Goal: Find specific page/section: Find specific page/section

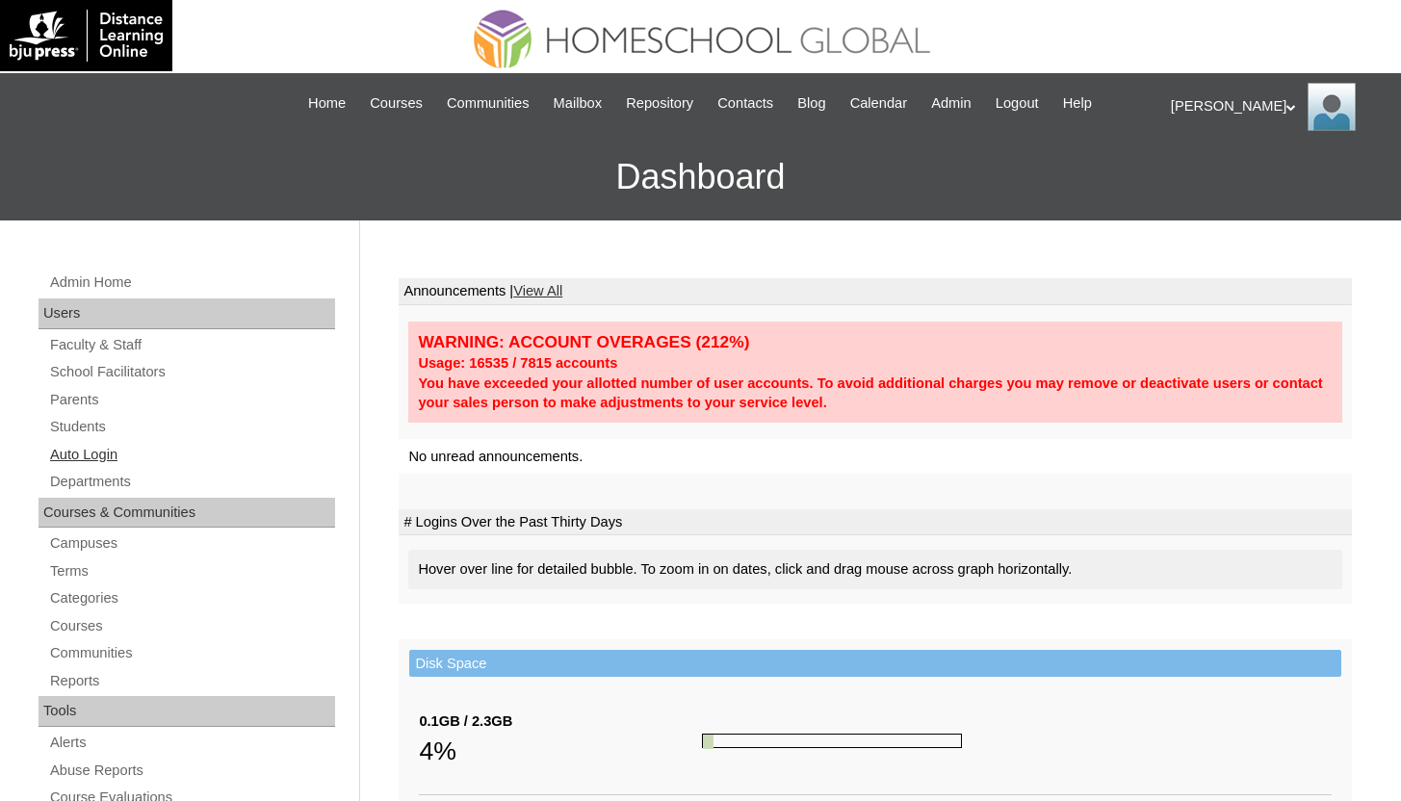
click at [117, 460] on link "Auto Login" at bounding box center [191, 455] width 287 height 24
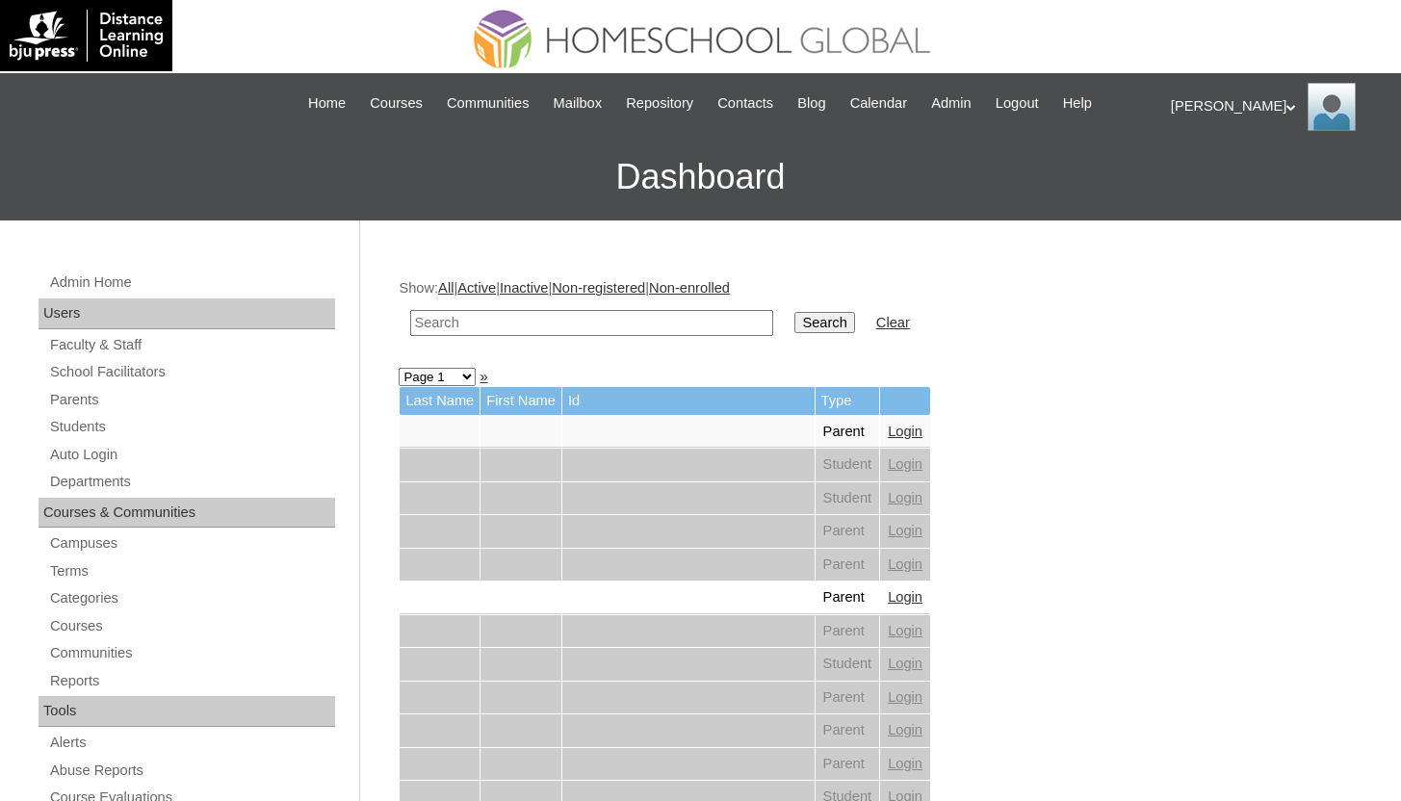
click at [589, 327] on input "text" at bounding box center [591, 323] width 363 height 26
type input "leigh"
click at [794, 312] on input "Search" at bounding box center [824, 322] width 60 height 21
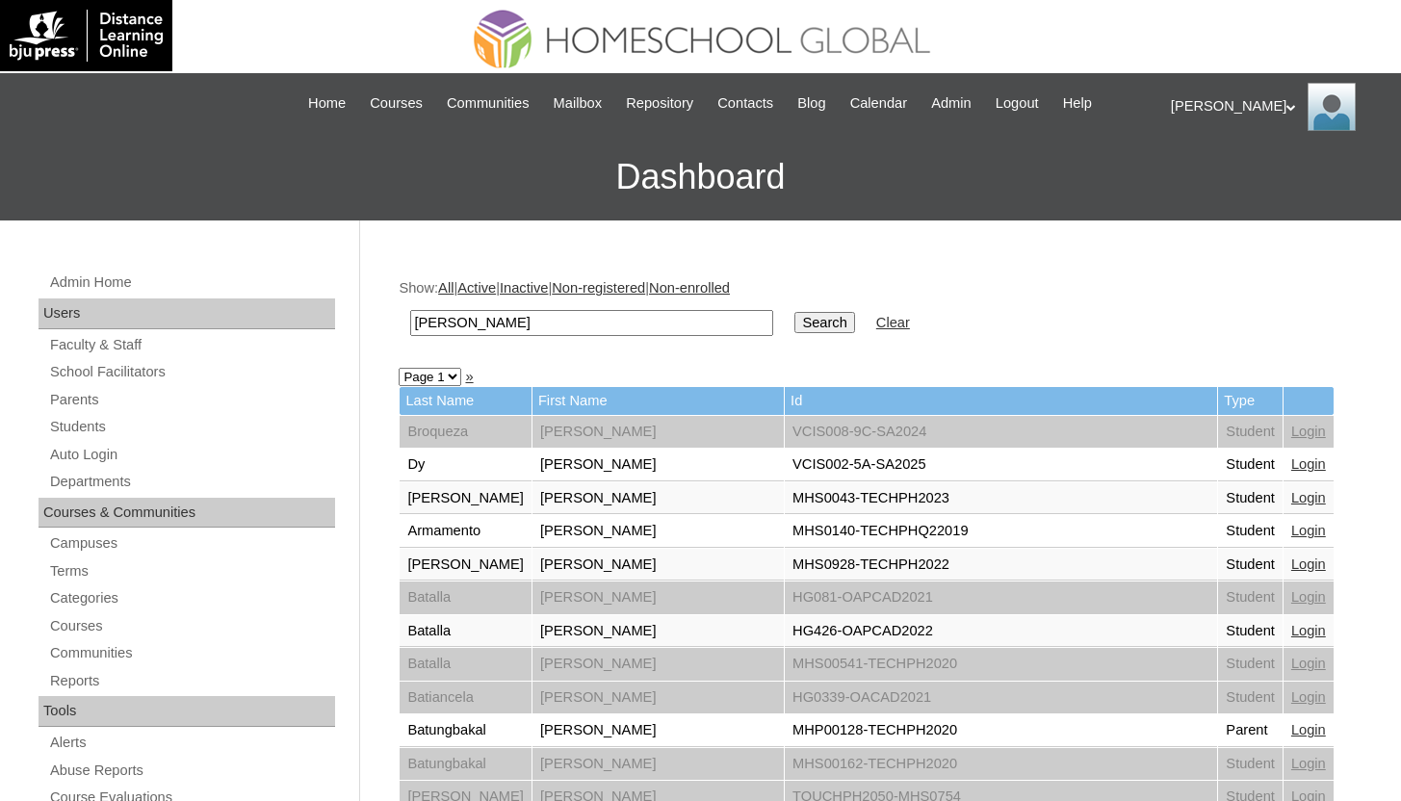
click at [615, 327] on input "leigh" at bounding box center [591, 323] width 363 height 26
type input "[PERSON_NAME]"
click at [794, 312] on input "Search" at bounding box center [824, 322] width 60 height 21
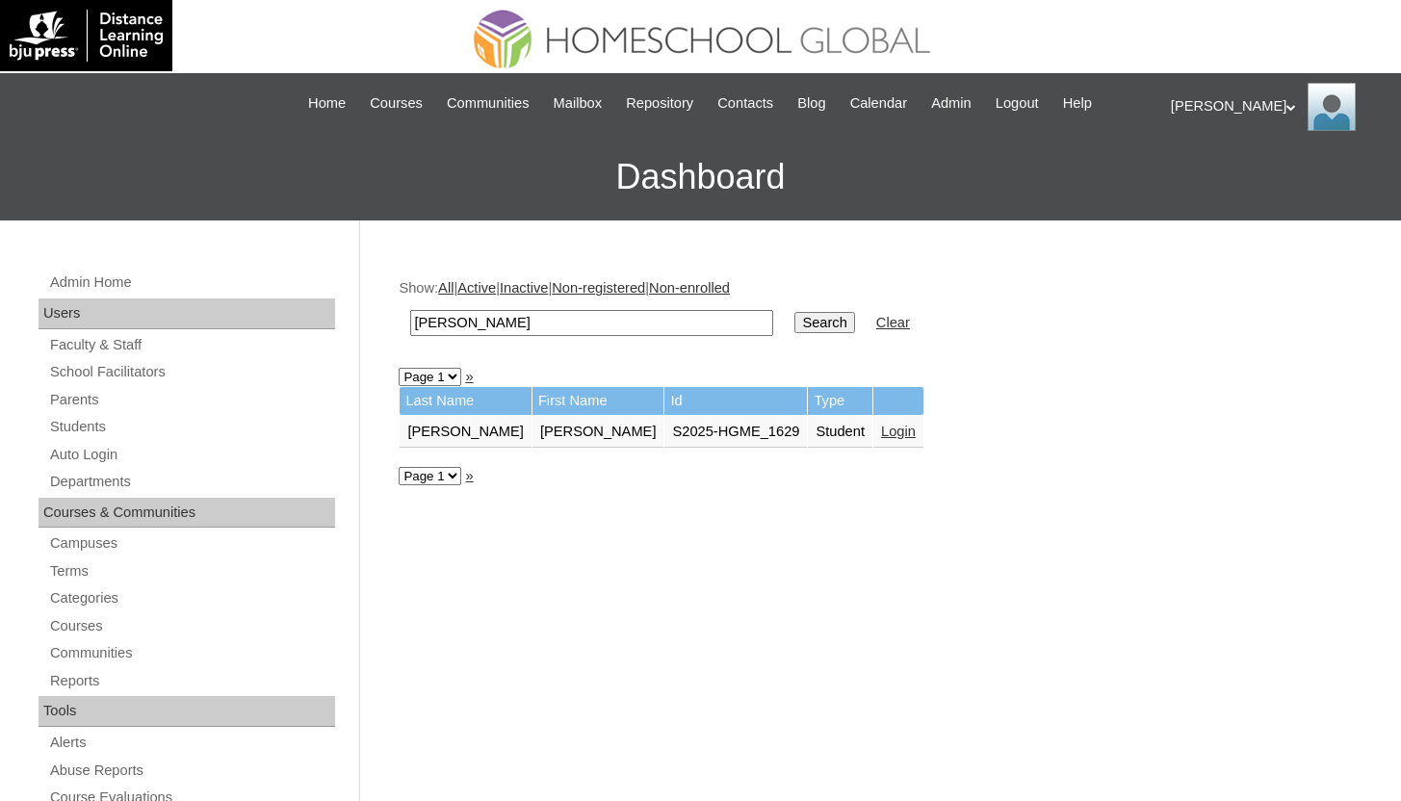
click at [873, 431] on td "Login" at bounding box center [898, 432] width 50 height 33
click at [881, 430] on link "Login" at bounding box center [898, 431] width 35 height 15
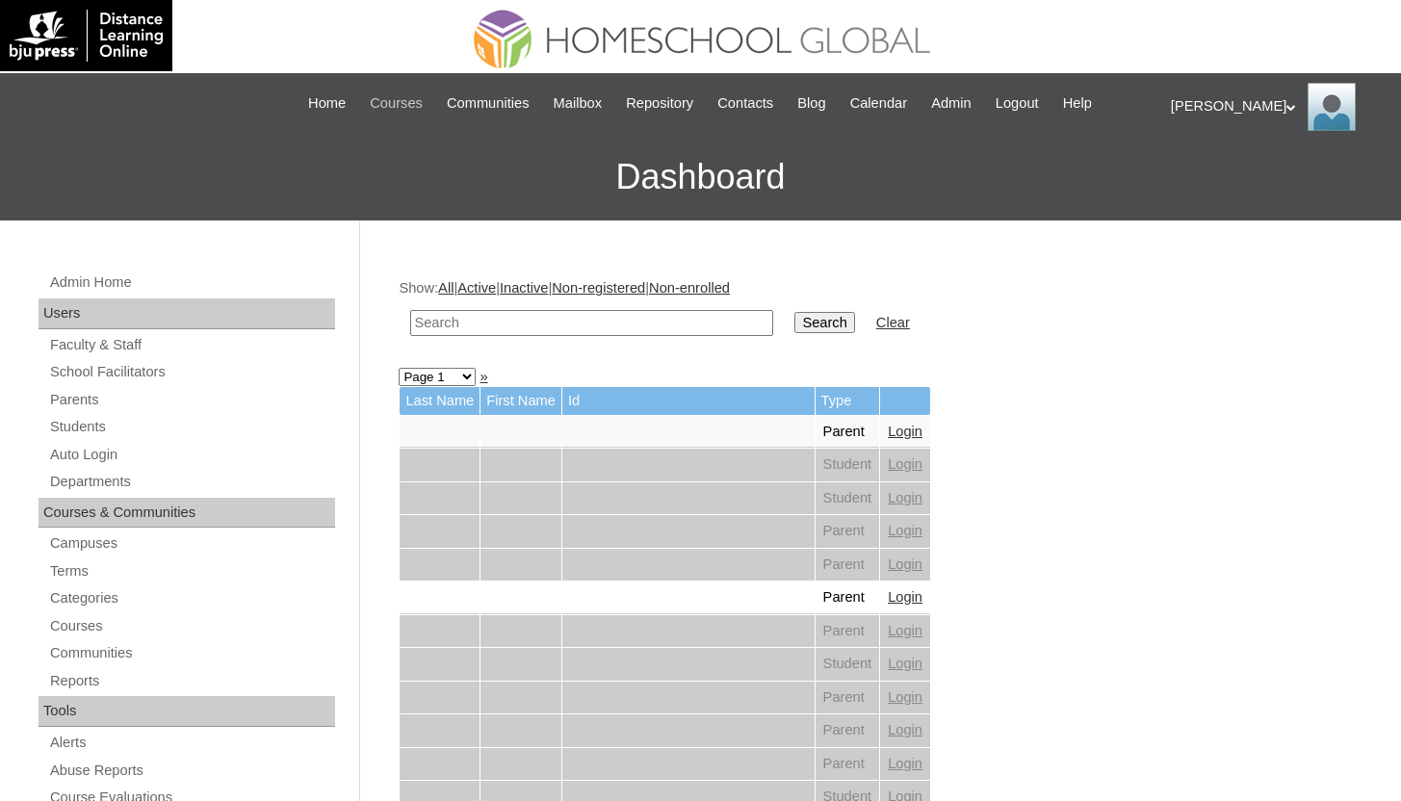
click at [378, 108] on span "Courses" at bounding box center [396, 103] width 53 height 22
